Goal: Task Accomplishment & Management: Manage account settings

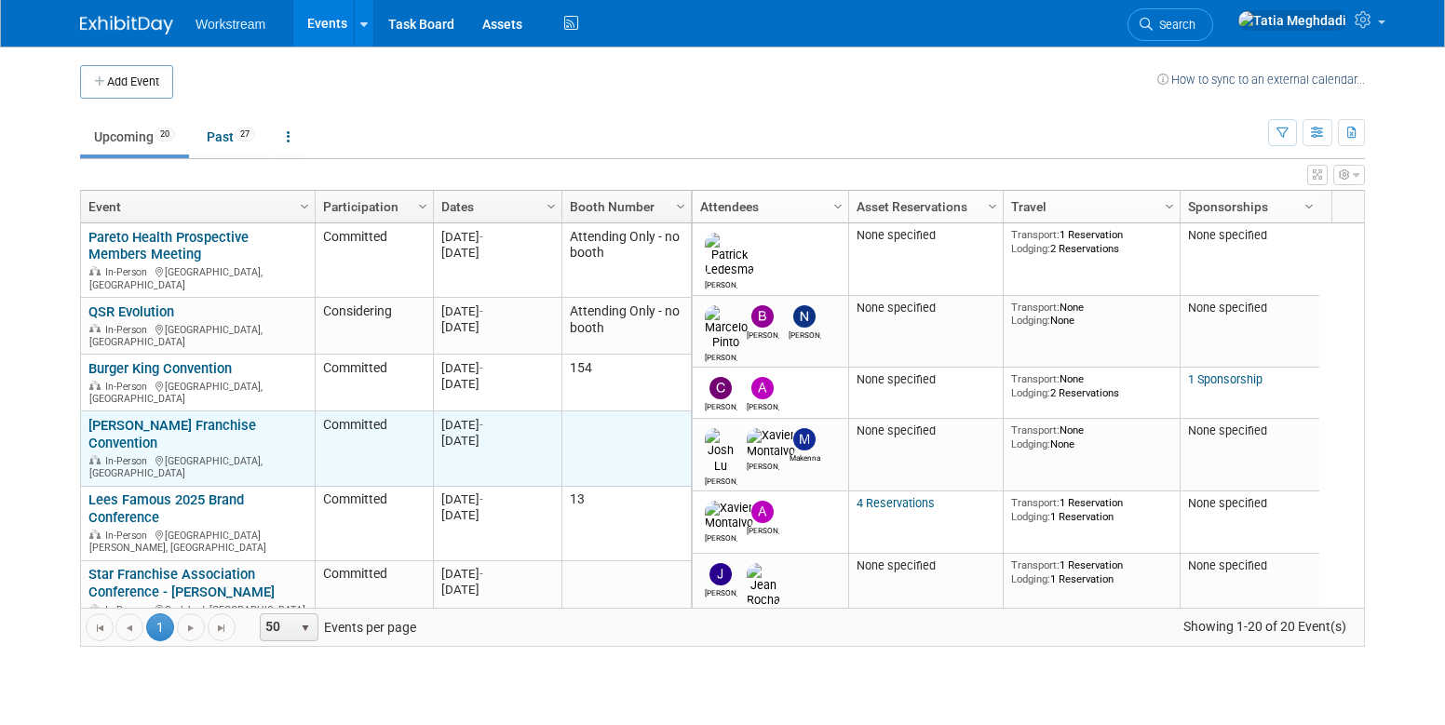
click at [146, 417] on link "[PERSON_NAME] Franchise Convention" at bounding box center [172, 434] width 168 height 34
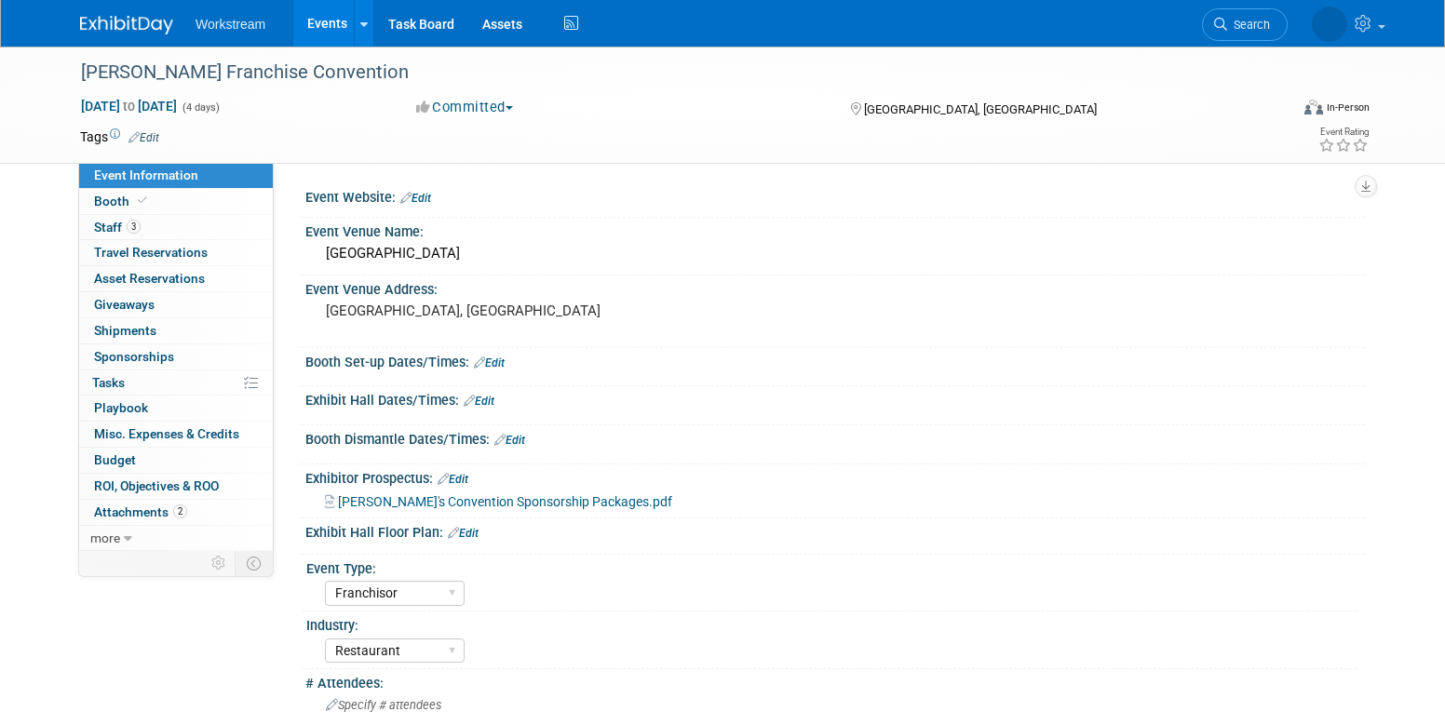
select select "Franchisor"
select select "Restaurant"
select select "TBD"
select select "[PERSON_NAME]"
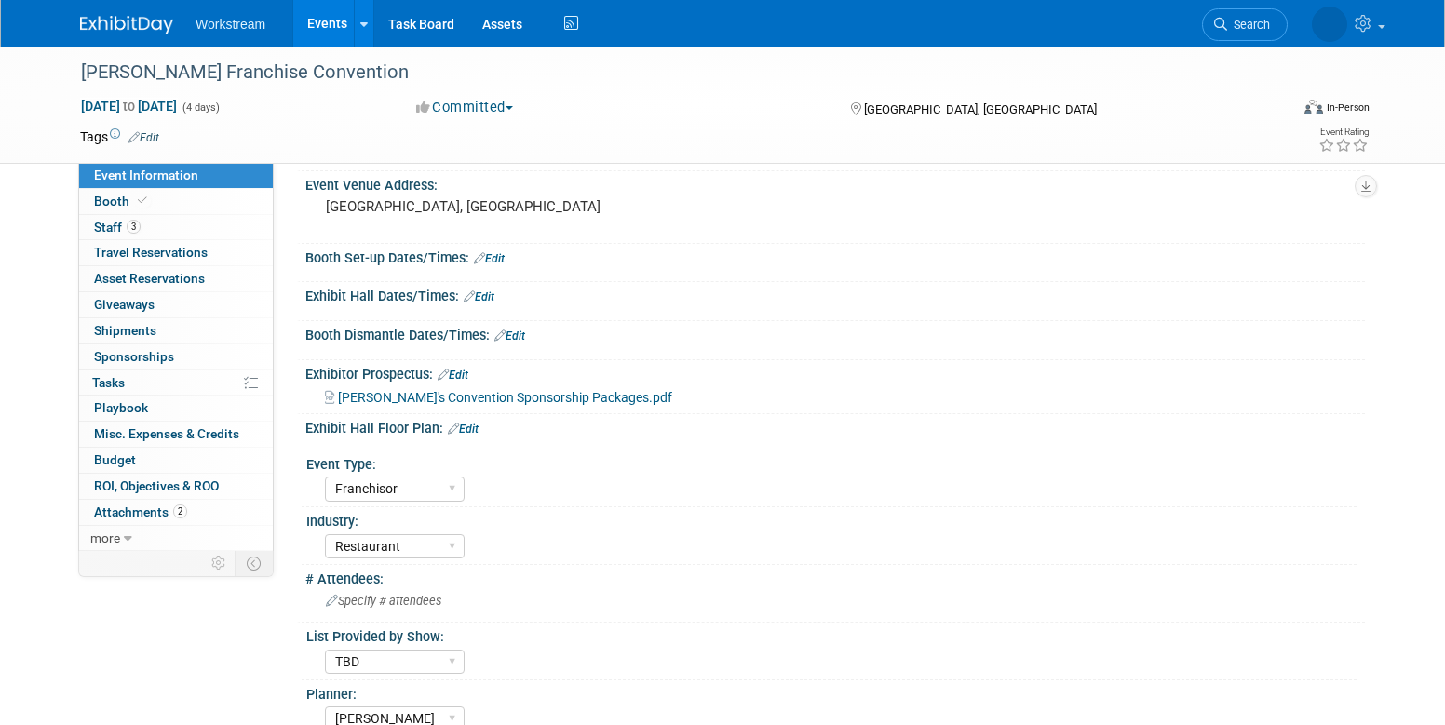
scroll to position [370, 0]
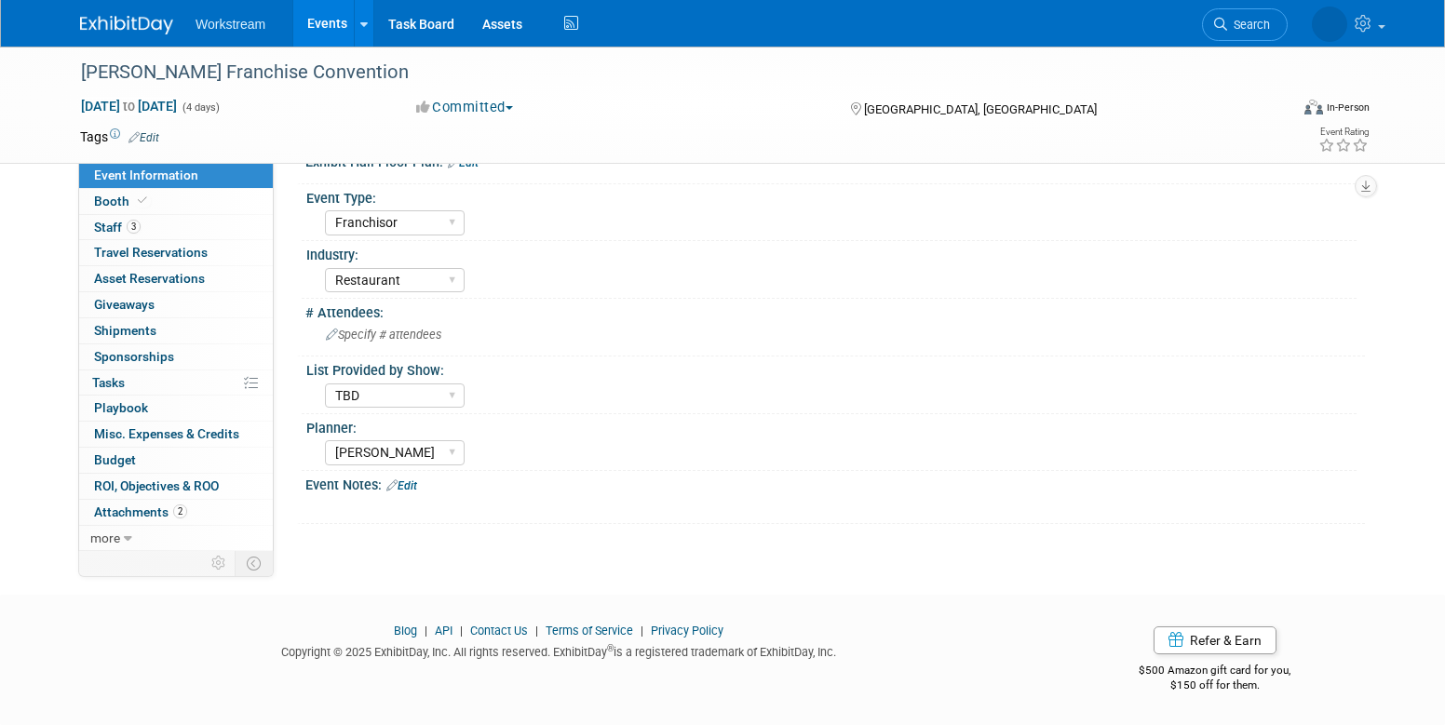
click at [410, 485] on link "Edit" at bounding box center [401, 485] width 31 height 13
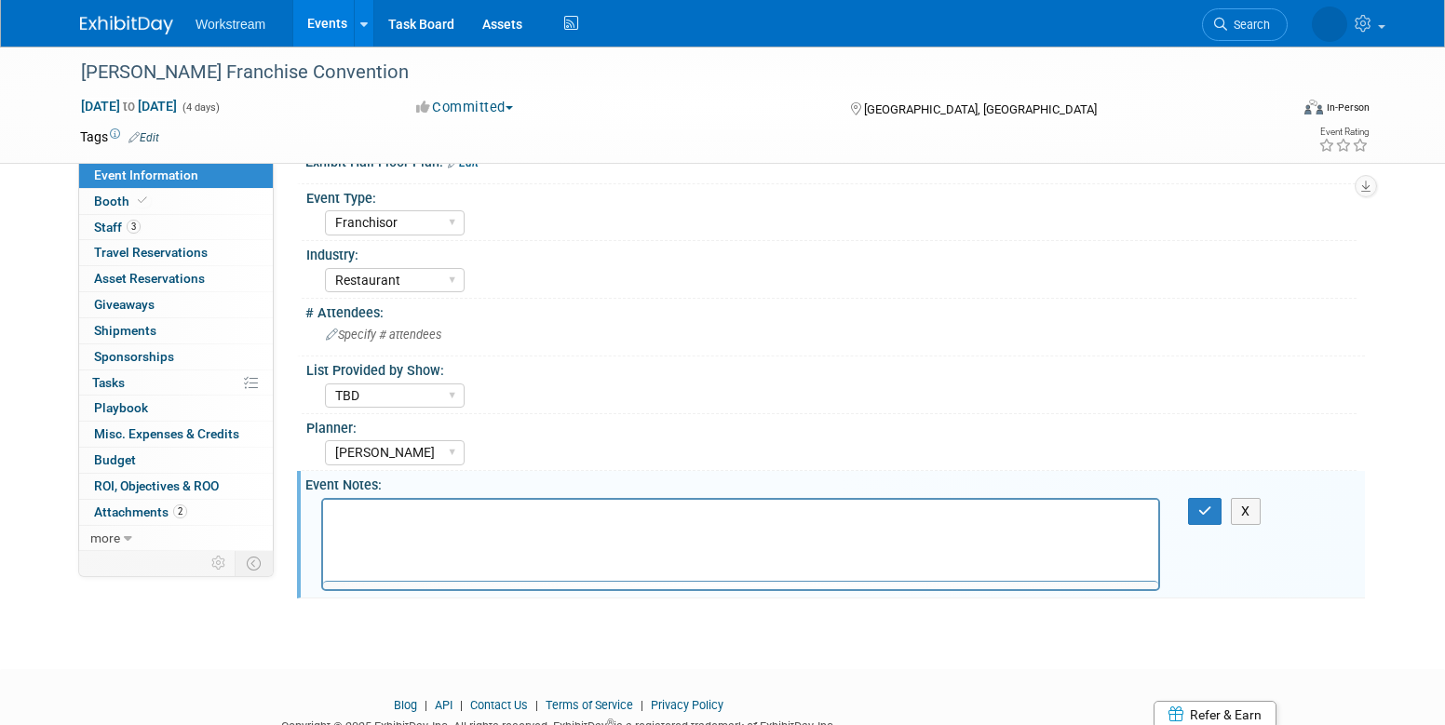
scroll to position [0, 0]
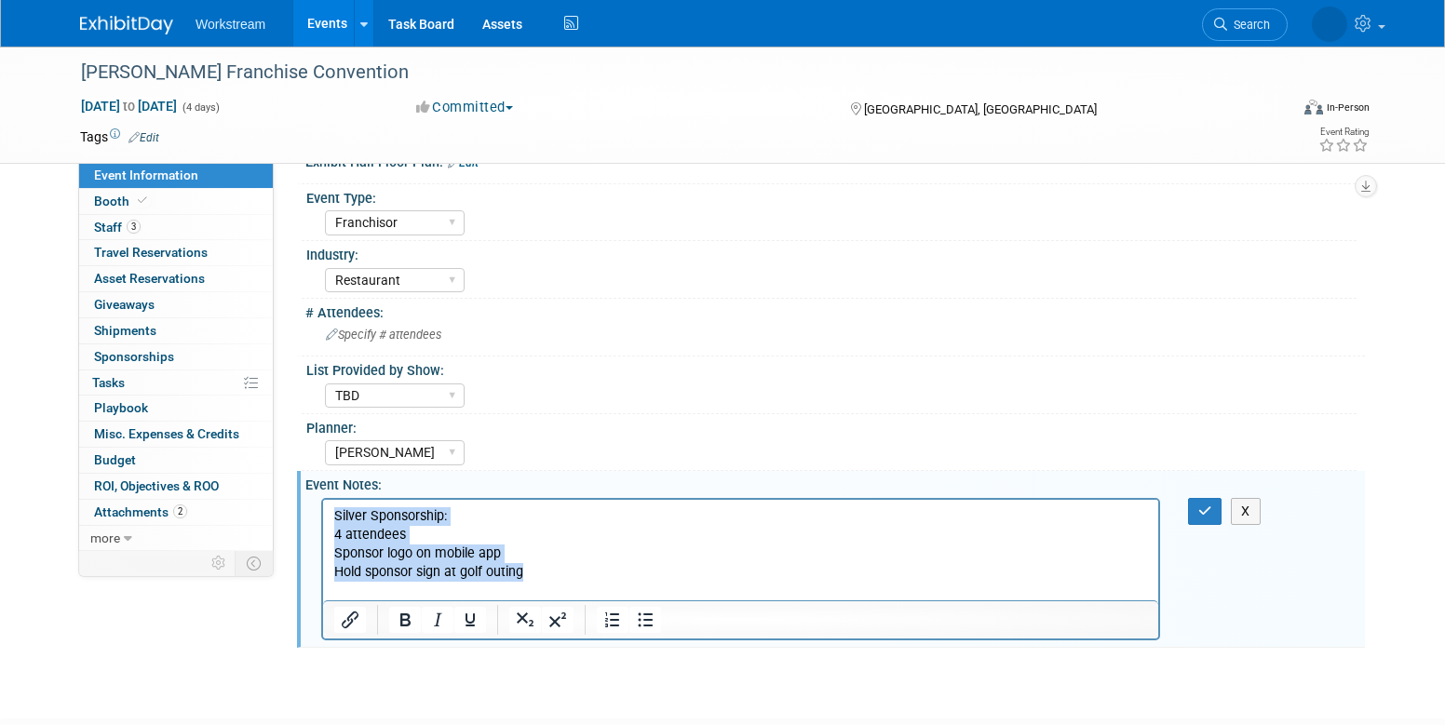
drag, startPoint x: 444, startPoint y: 573, endPoint x: 310, endPoint y: 509, distance: 148.6
click at [323, 509] on html "Silver Sponsorship: 4 attendees Sponsor logo on mobile app Hold sponsor sign at…" at bounding box center [740, 549] width 835 height 101
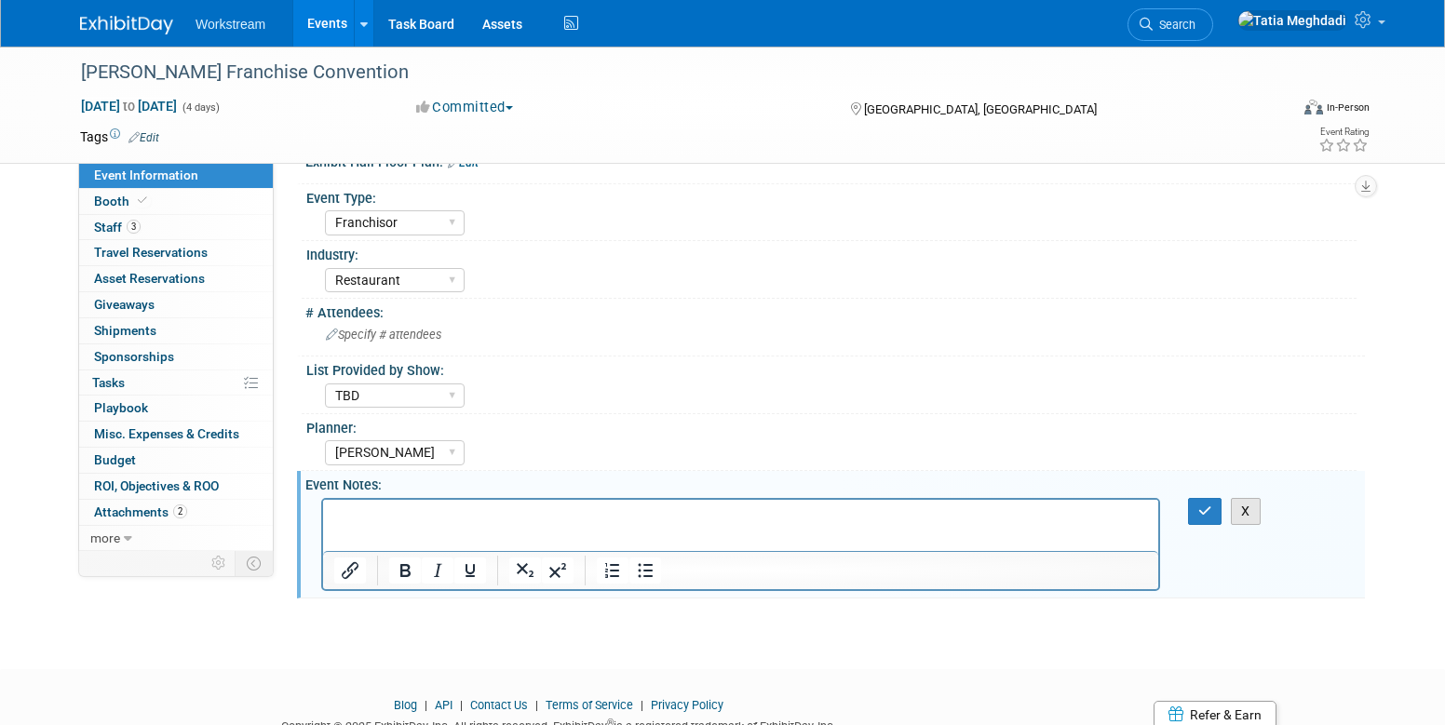
click at [1252, 515] on button "X" at bounding box center [1245, 511] width 30 height 27
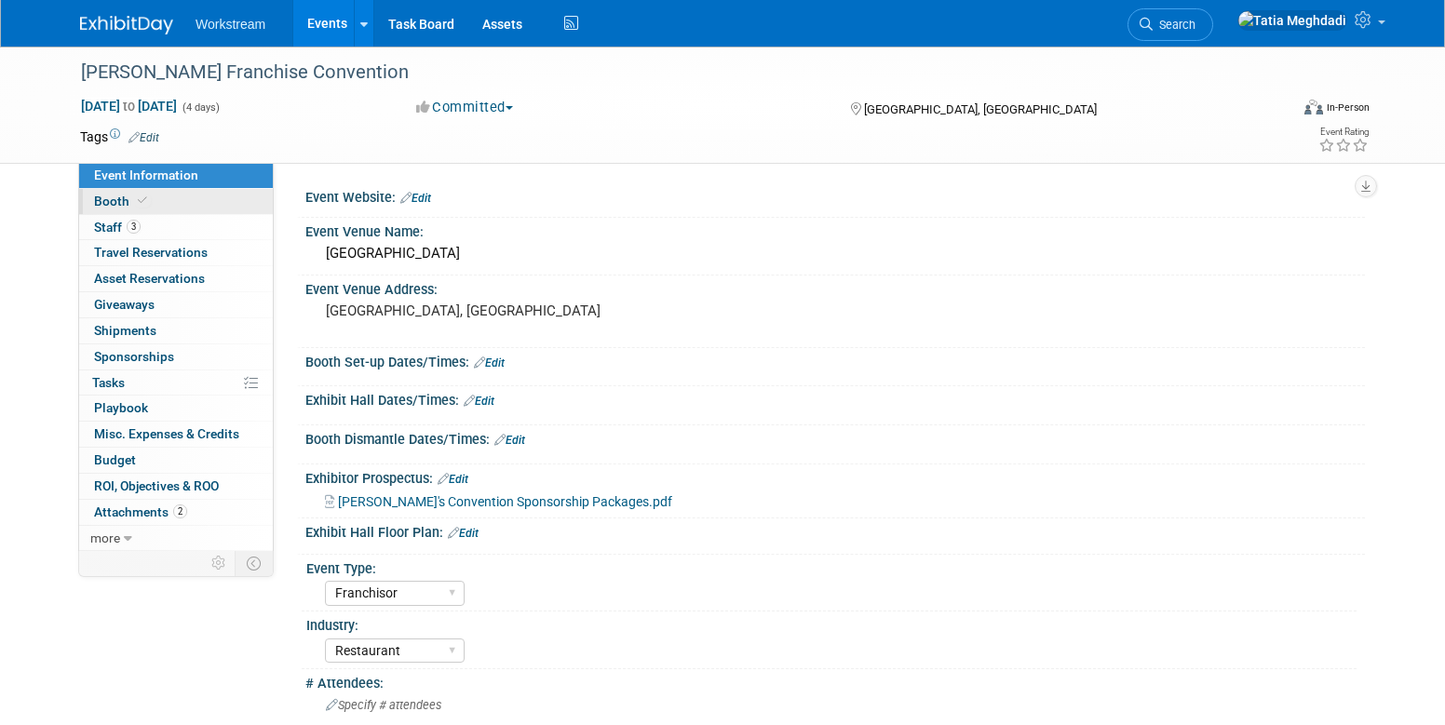
click at [128, 201] on span "Booth" at bounding box center [122, 201] width 57 height 15
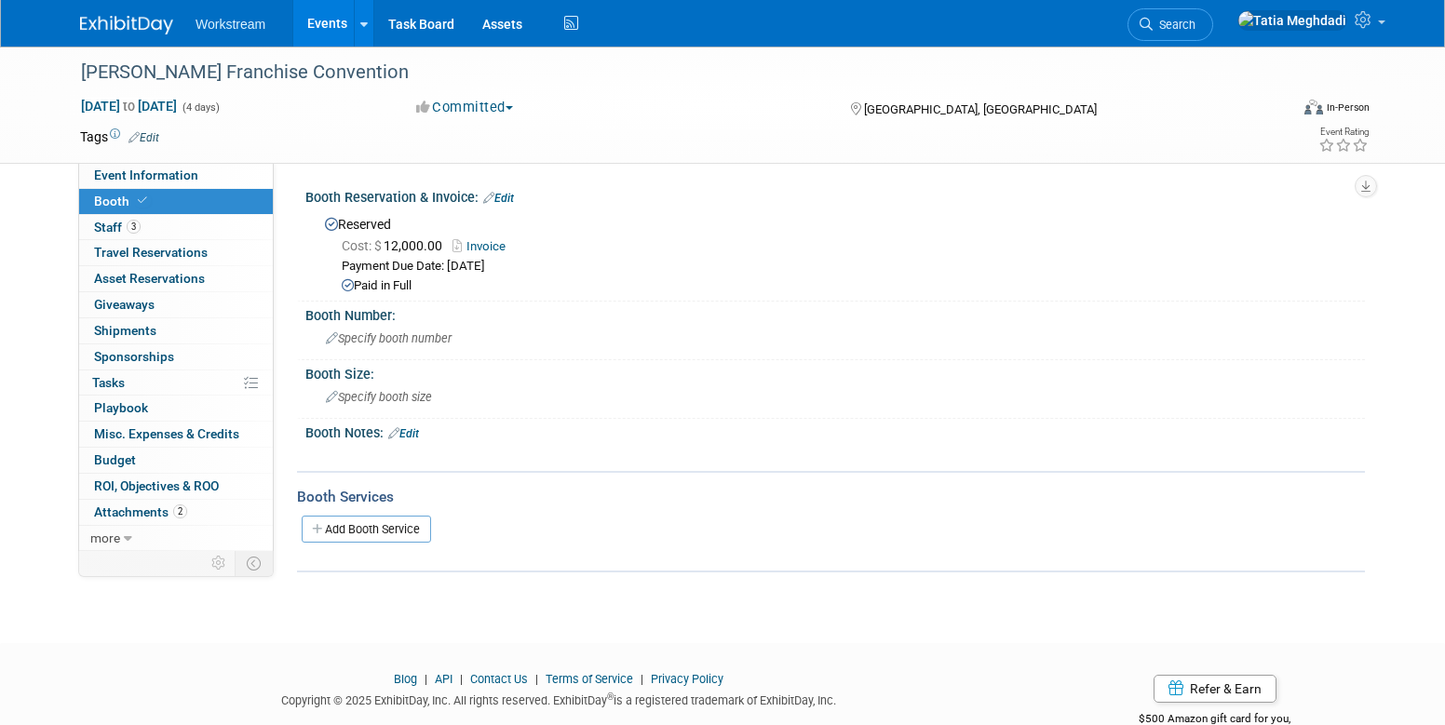
click at [419, 432] on link "Edit" at bounding box center [403, 433] width 31 height 13
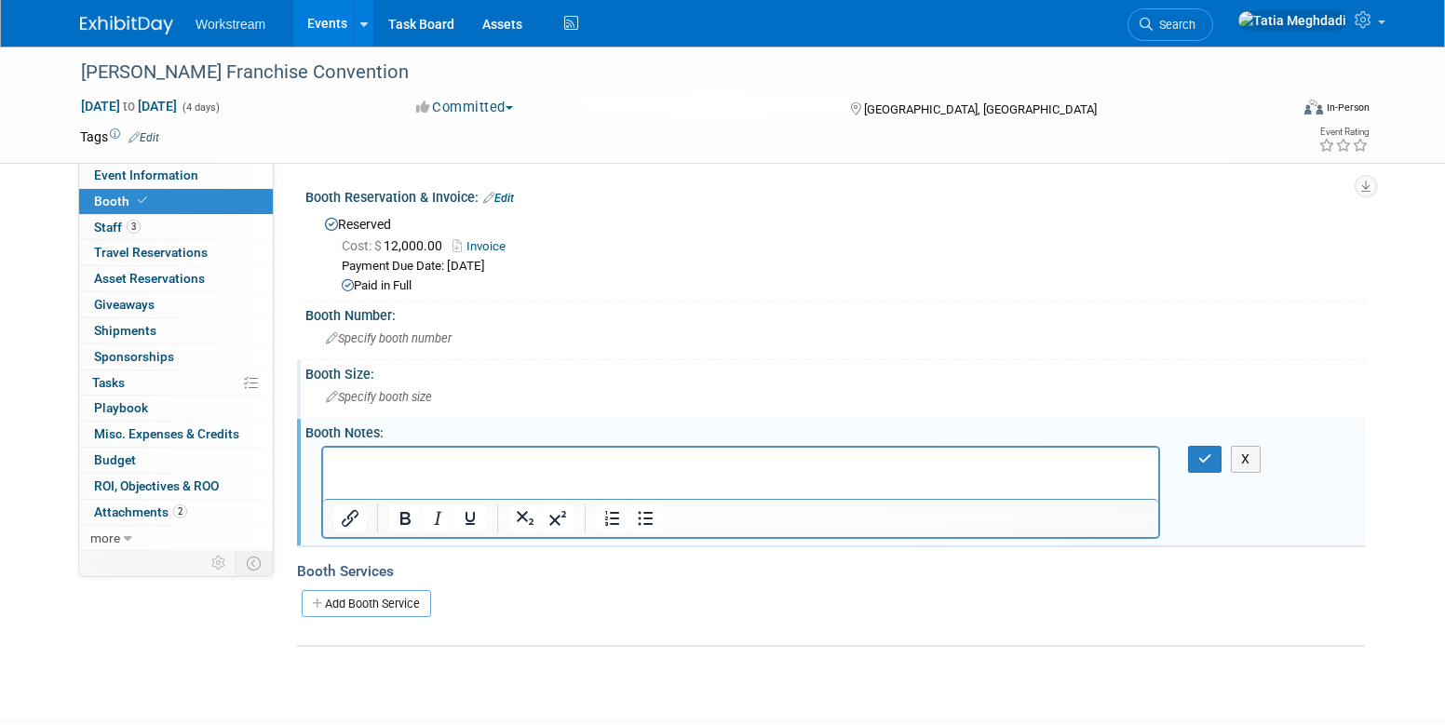
click at [711, 379] on div "Booth Size:" at bounding box center [834, 371] width 1059 height 23
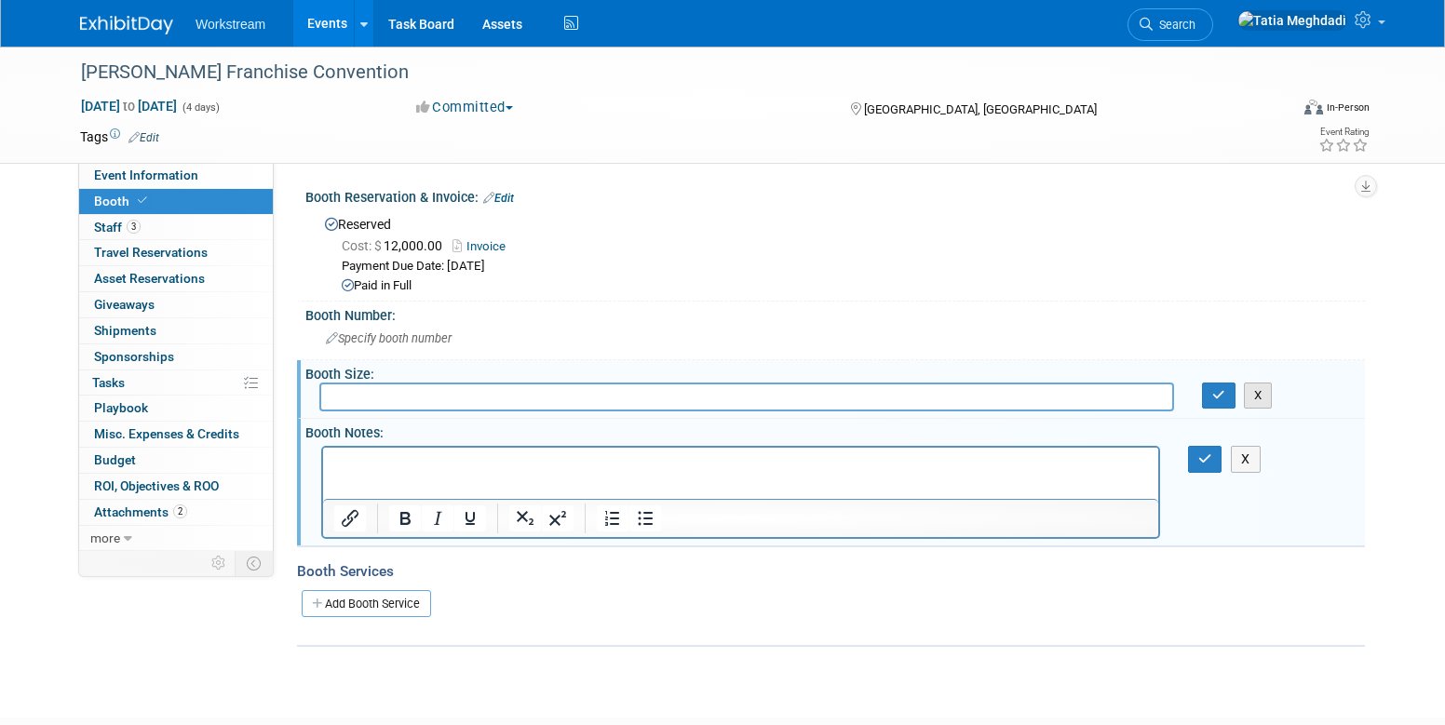
drag, startPoint x: 1257, startPoint y: 397, endPoint x: 1255, endPoint y: 432, distance: 34.6
click at [1258, 398] on button "X" at bounding box center [1258, 396] width 29 height 26
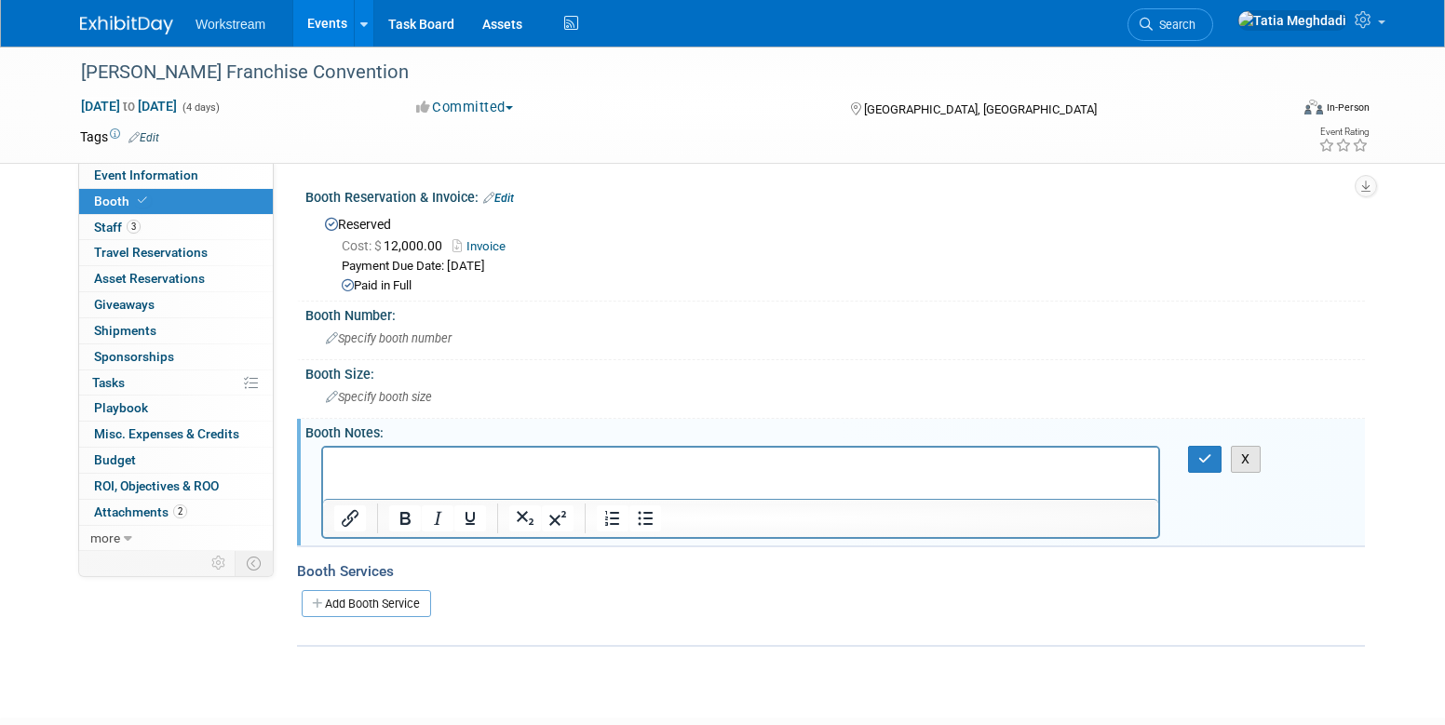
click at [1246, 456] on button "X" at bounding box center [1245, 459] width 30 height 27
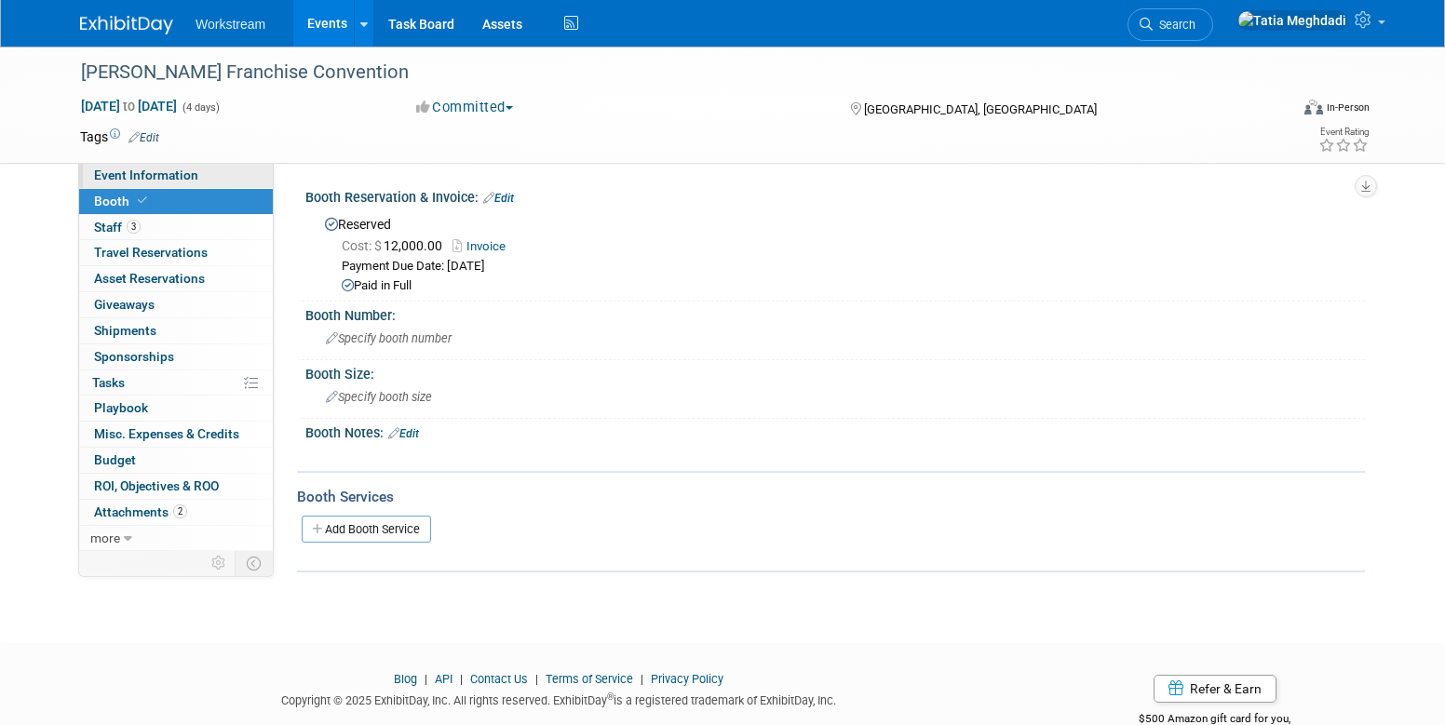
click at [104, 173] on span "Event Information" at bounding box center [146, 175] width 104 height 15
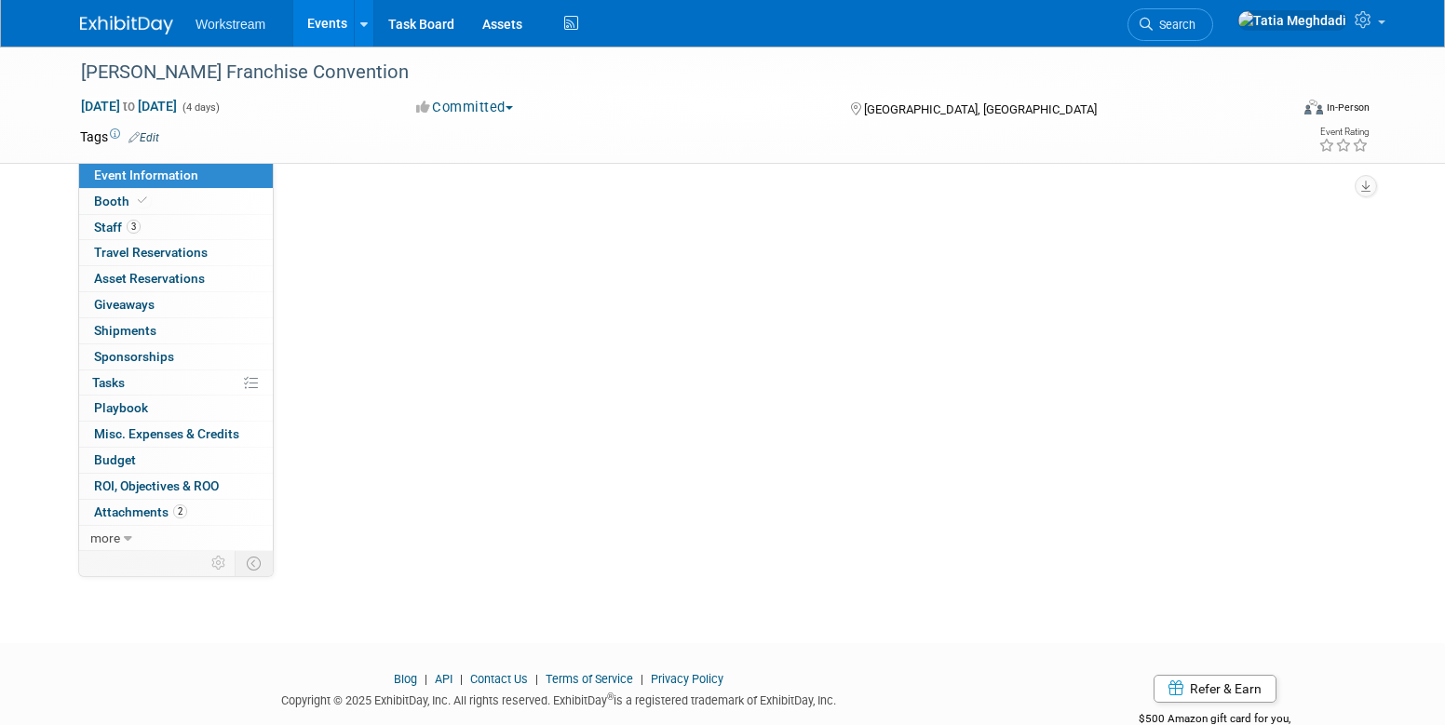
select select "Franchisor"
select select "Restaurant"
select select "TBD"
select select "Tatia Meghdadi"
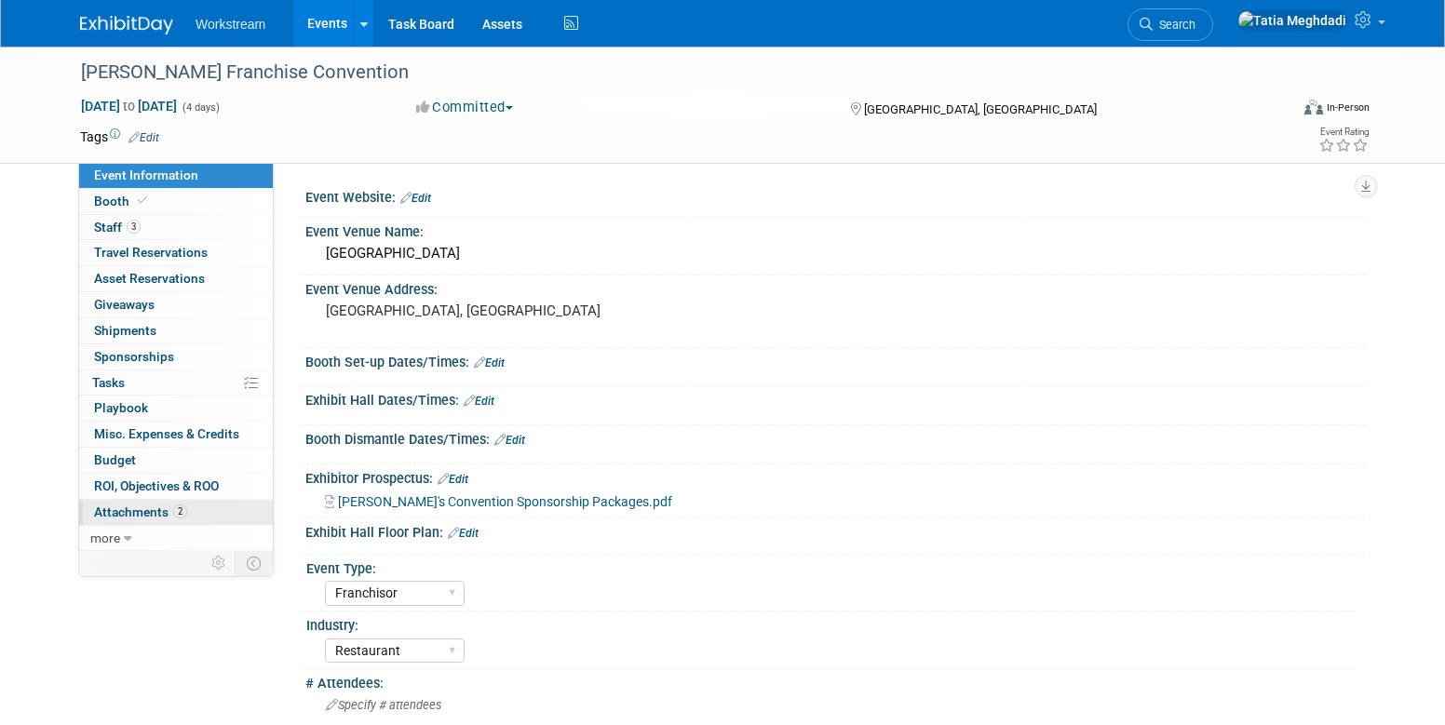
click at [137, 512] on span "Attachments 2" at bounding box center [140, 511] width 93 height 15
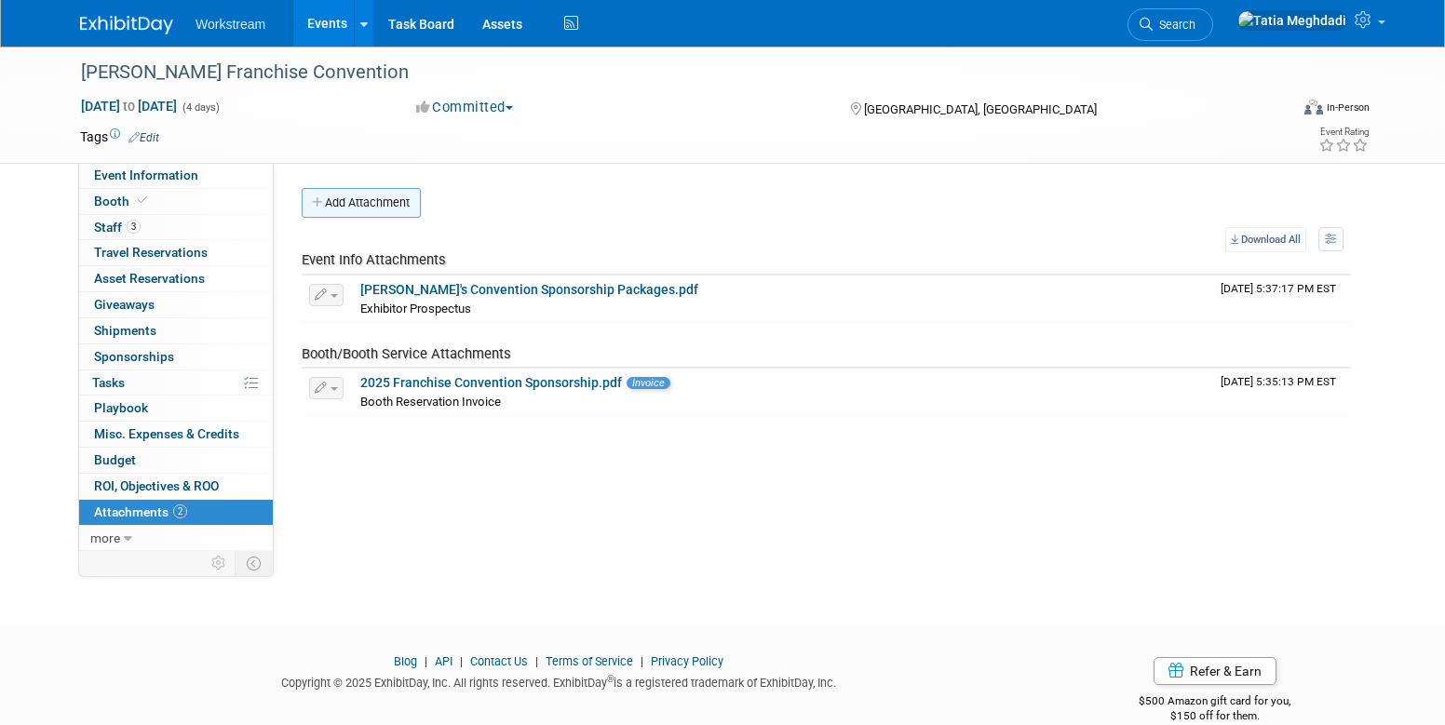
click at [323, 201] on icon "button" at bounding box center [318, 203] width 13 height 12
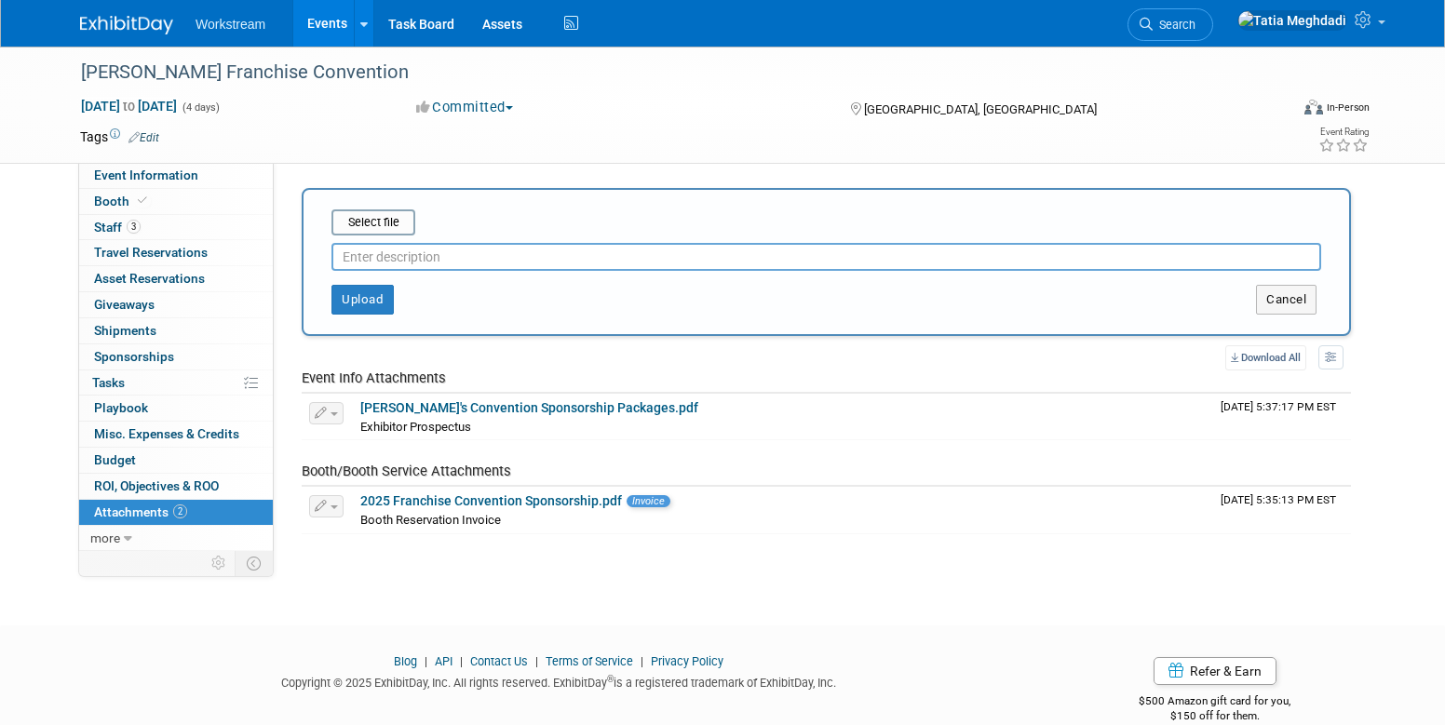
click at [396, 256] on input "text" at bounding box center [825, 257] width 989 height 28
type input "Silver SponsorshipM"
click at [366, 296] on button "Upload" at bounding box center [362, 300] width 62 height 30
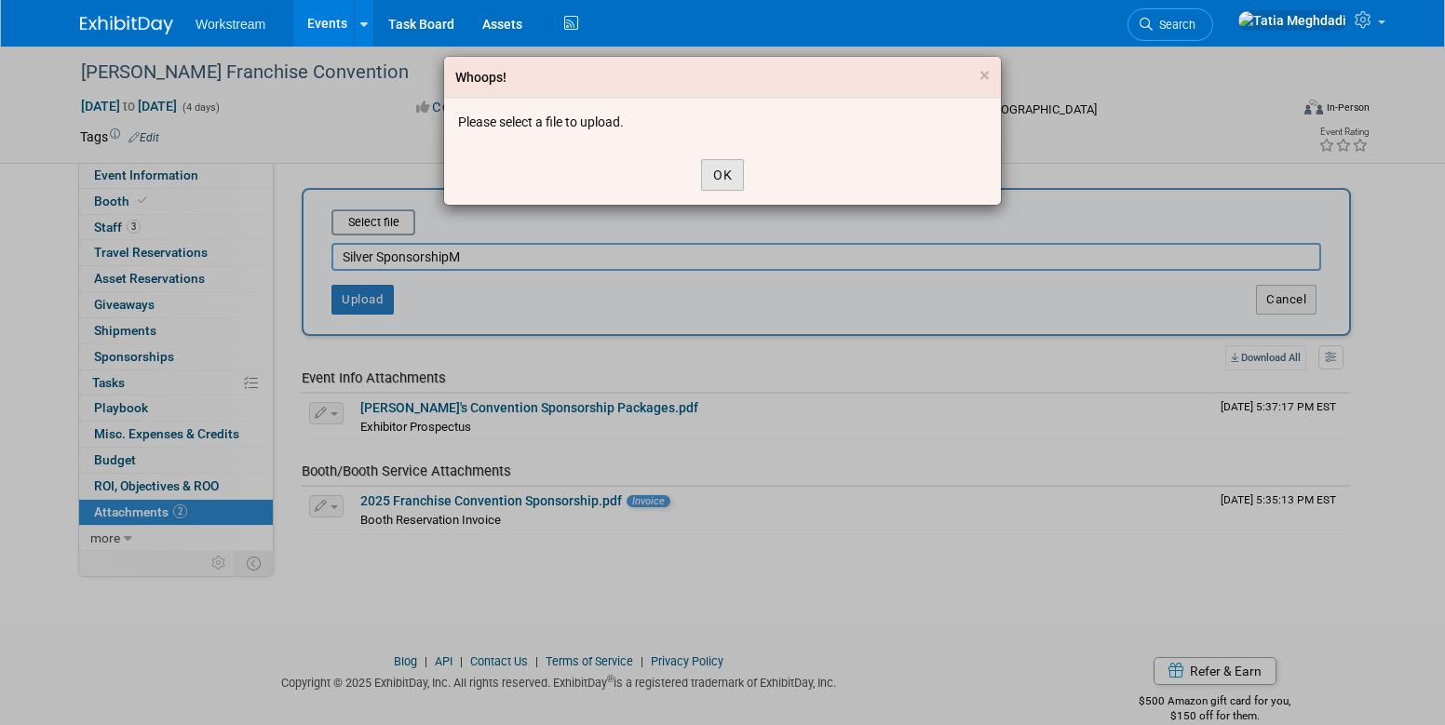
click at [710, 172] on button "OK" at bounding box center [722, 175] width 43 height 32
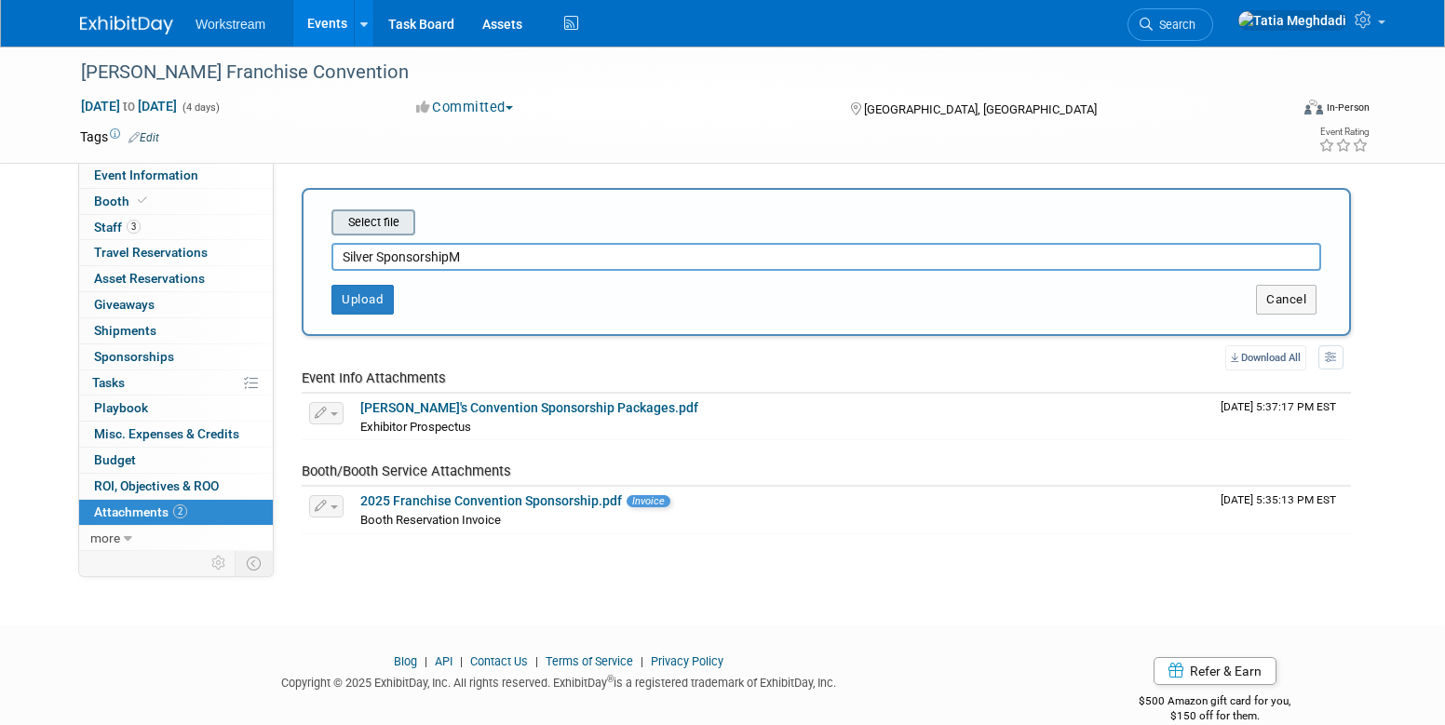
click at [403, 219] on input "file" at bounding box center [303, 222] width 222 height 22
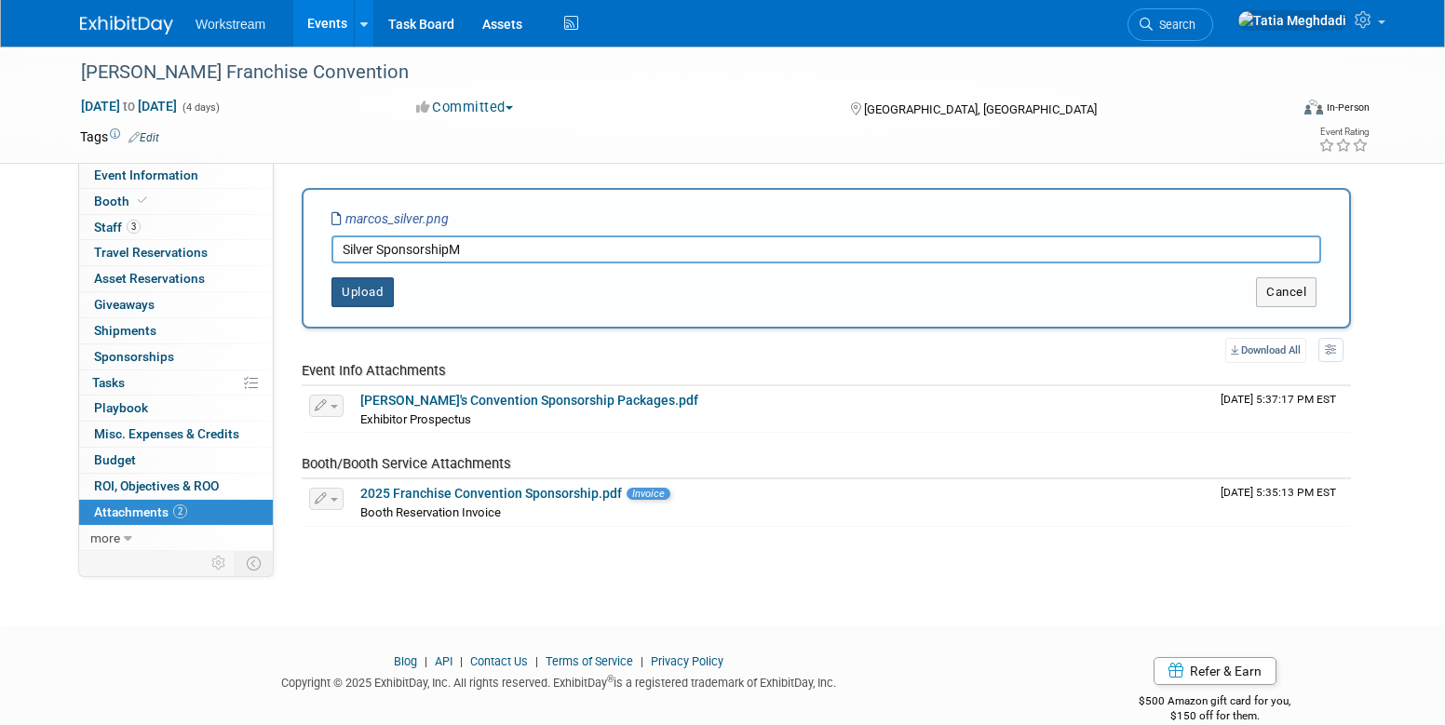
click at [355, 289] on button "Upload" at bounding box center [362, 292] width 62 height 30
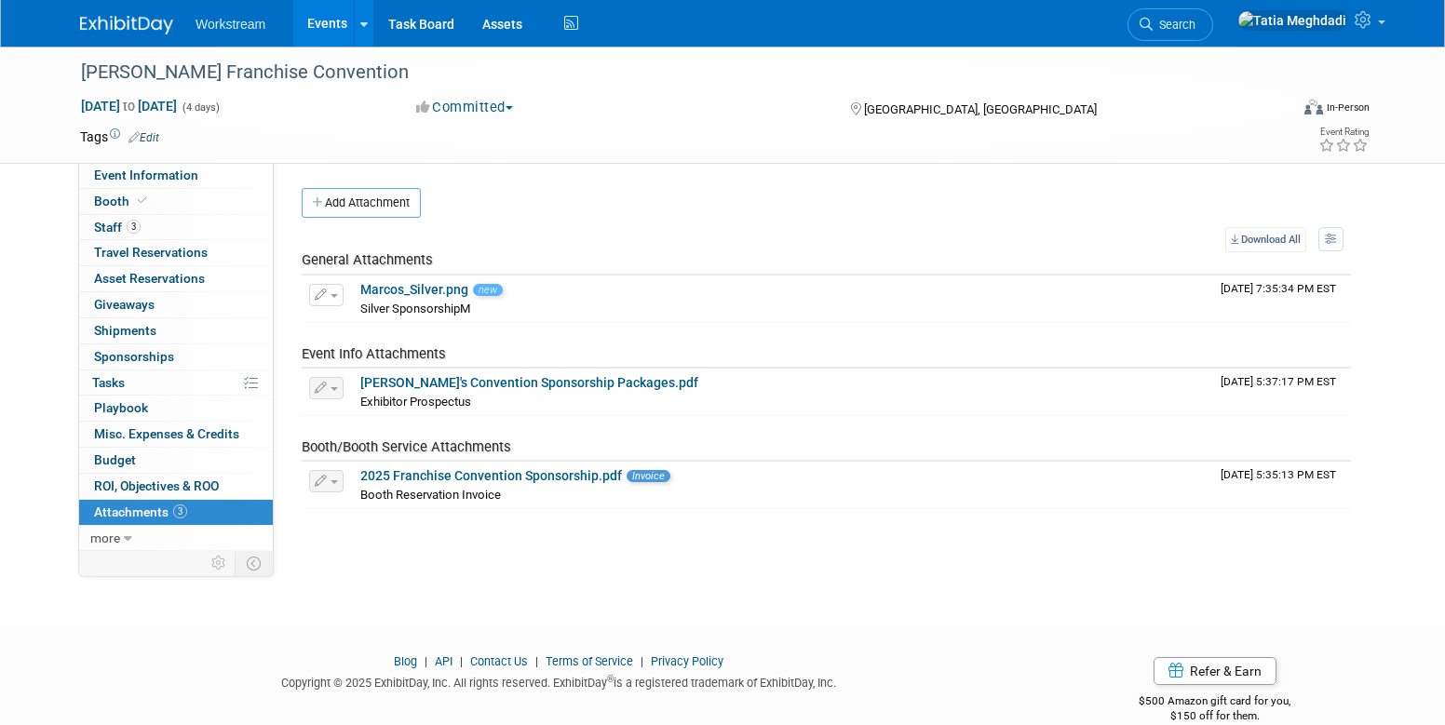
click at [339, 24] on link "Events" at bounding box center [327, 23] width 68 height 47
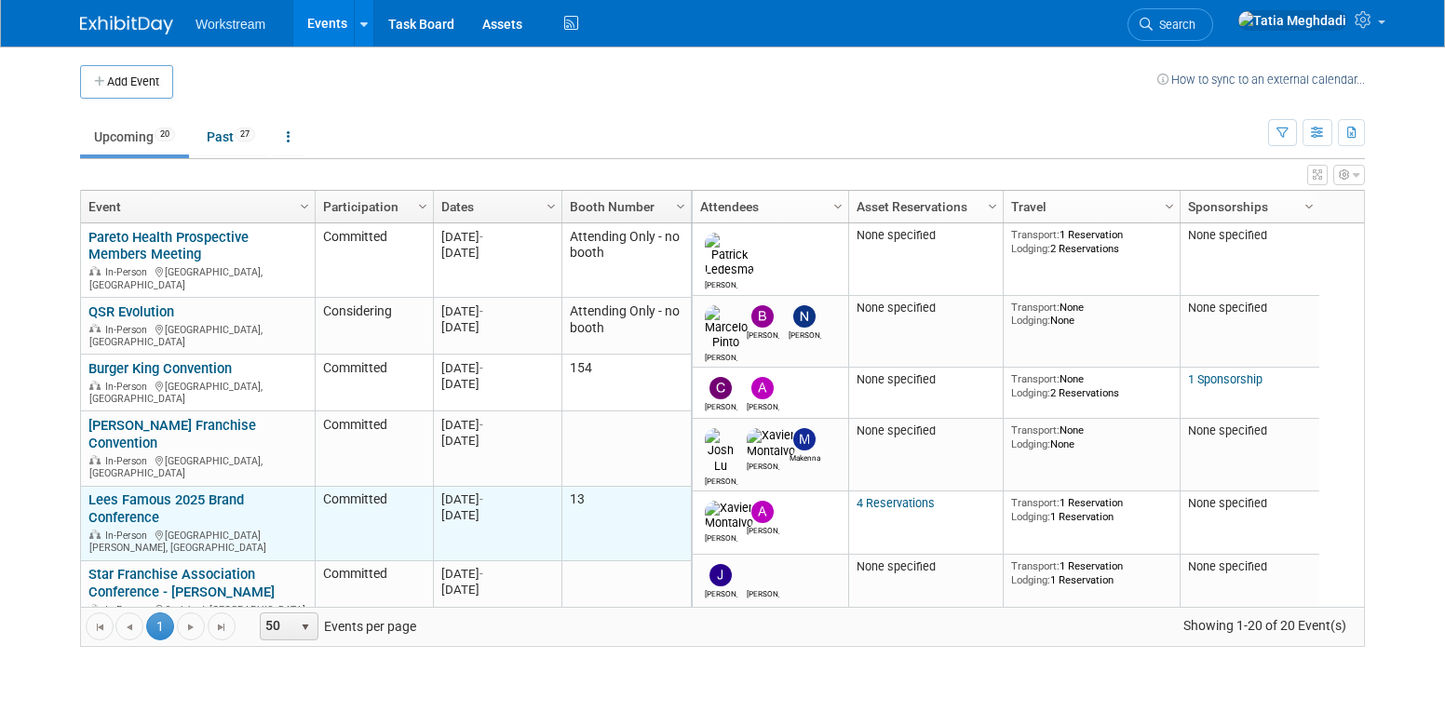
click at [167, 491] on link "Lees Famous 2025 Brand Conference" at bounding box center [165, 508] width 155 height 34
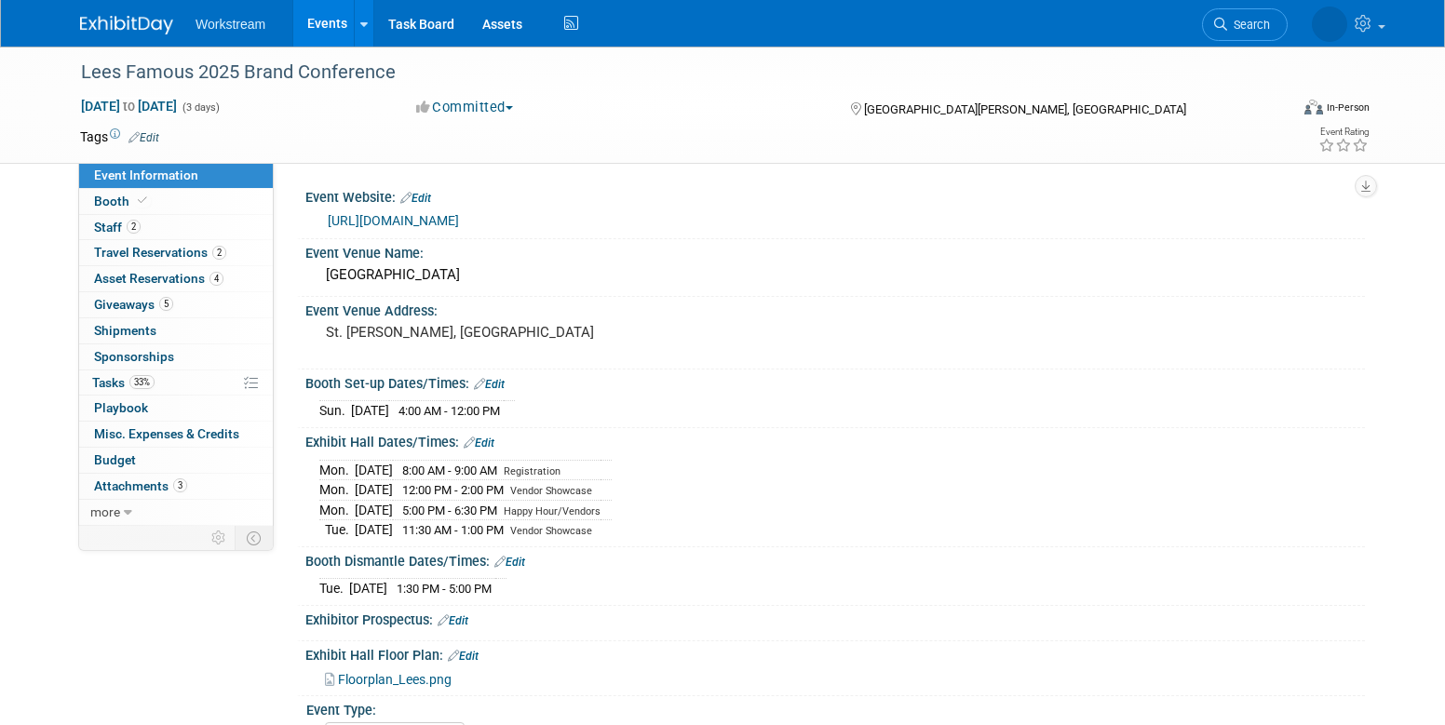
select select "Franchisor"
select select "Restaurant"
select select "TBD"
select select "[PERSON_NAME]"
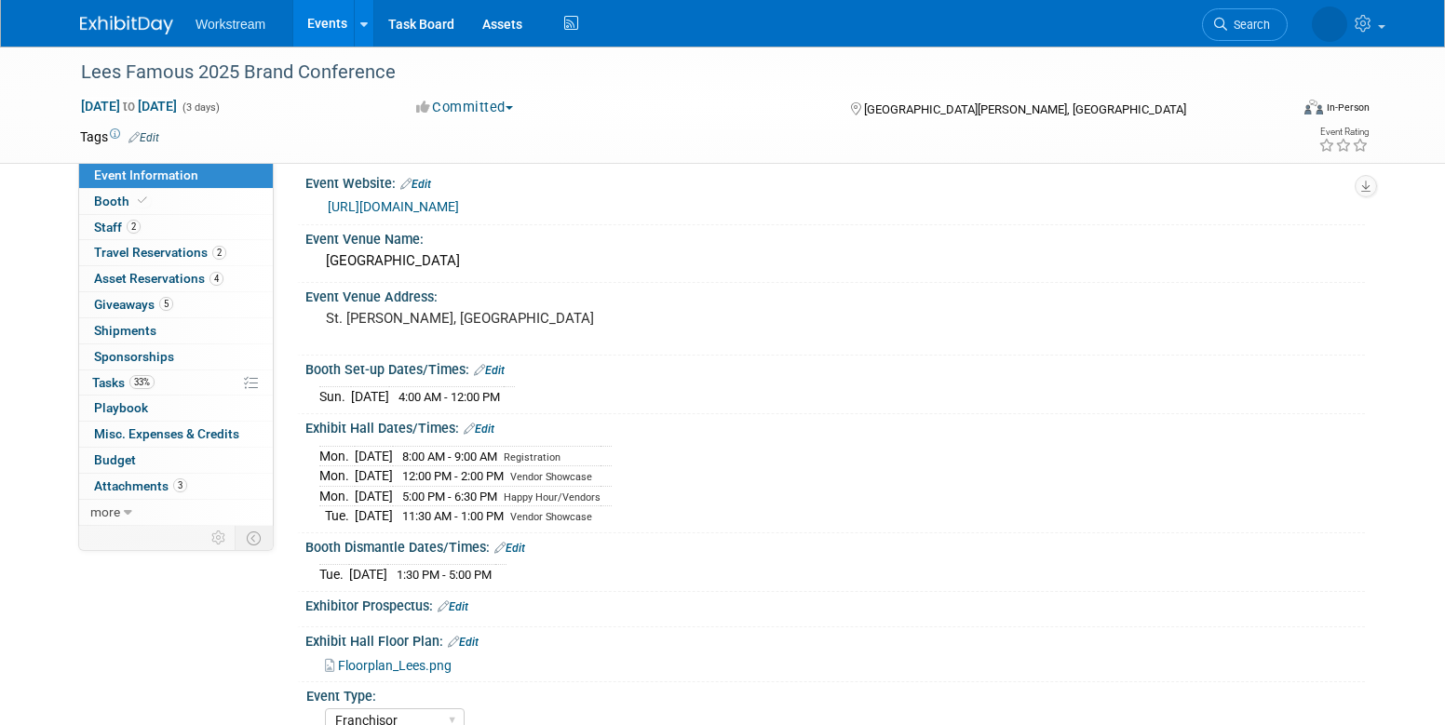
click at [384, 669] on span "Floorplan_Lees.png" at bounding box center [395, 665] width 114 height 15
click at [322, 24] on link "Events" at bounding box center [327, 23] width 68 height 47
